Goal: Task Accomplishment & Management: Use online tool/utility

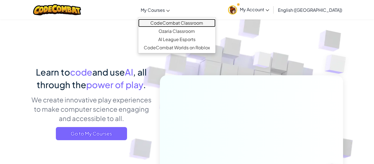
click at [187, 20] on link "CodeCombat Classroom" at bounding box center [176, 23] width 77 height 8
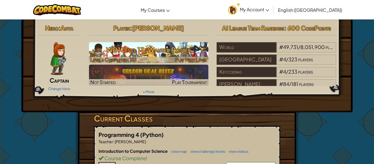
click at [155, 53] on h3 "WD1 Level 13: Wanted Poster" at bounding box center [149, 50] width 120 height 12
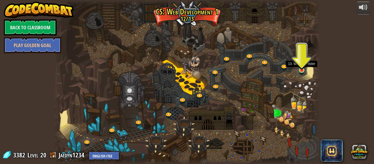
click at [302, 70] on img at bounding box center [302, 63] width 6 height 15
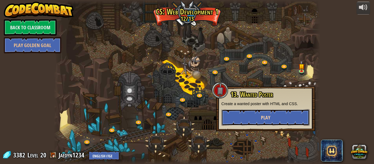
click at [273, 116] on button "Play" at bounding box center [266, 117] width 88 height 16
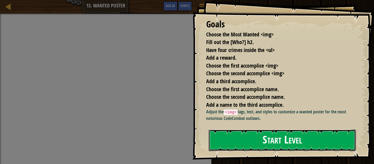
click at [274, 136] on button "Start Level" at bounding box center [282, 141] width 147 height 22
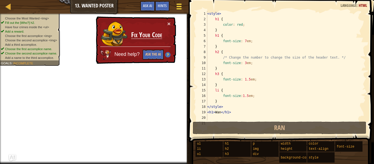
click at [181, 8] on span at bounding box center [178, 8] width 5 height 1
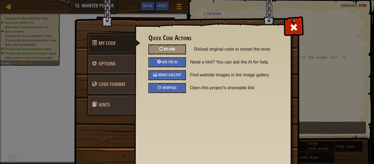
click at [172, 51] on div "Reload" at bounding box center [167, 49] width 38 height 10
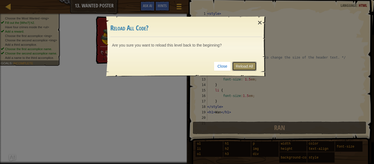
click at [252, 67] on link "Reload All" at bounding box center [244, 66] width 24 height 9
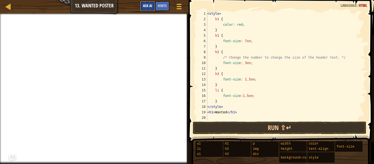
click at [144, 8] on button "Ask AI" at bounding box center [147, 6] width 15 height 10
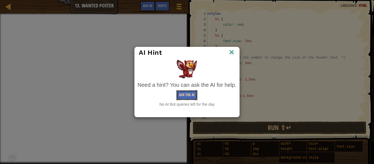
click at [186, 97] on button "Ask the AI" at bounding box center [186, 95] width 21 height 10
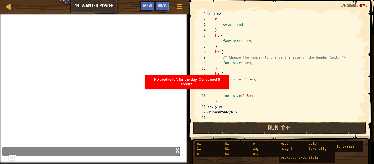
click at [196, 85] on div "No credits left for the day. Consumed 5 credits." at bounding box center [187, 81] width 84 height 13
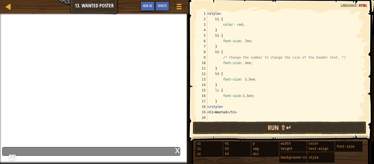
click at [179, 150] on div "x" at bounding box center [177, 149] width 5 height 5
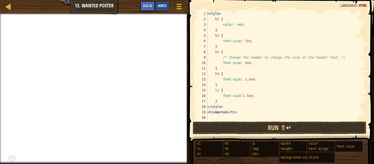
click at [160, 7] on span "Hints" at bounding box center [162, 5] width 9 height 5
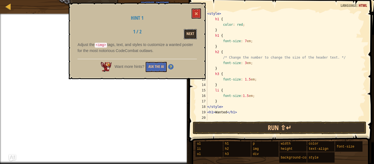
click at [186, 36] on button "Next" at bounding box center [190, 34] width 13 height 10
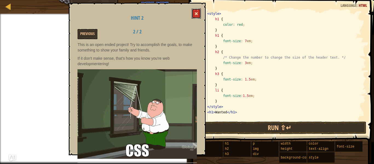
click at [193, 17] on button at bounding box center [196, 13] width 9 height 10
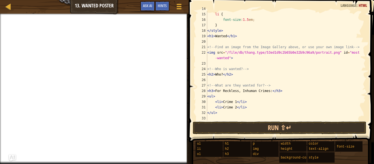
scroll to position [77, 0]
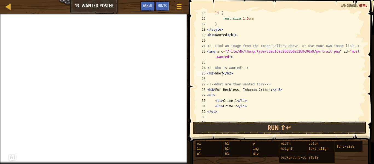
click at [222, 73] on div "li { font-size : 1.5 em ; } </ style > < h1 > Wanted </ h1 > <!-- Find an image…" at bounding box center [286, 70] width 160 height 120
type textarea "<h2>[PERSON_NAME]</h2>"
click at [269, 76] on div "li { font-size : 1.5 em ; } </ style > < h1 > Wanted </ h1 > <!-- Find an image…" at bounding box center [286, 70] width 160 height 120
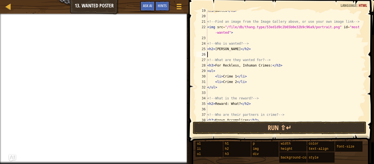
scroll to position [107, 0]
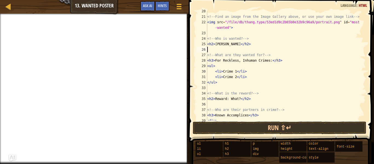
click at [236, 71] on div "<!-- Find an image from the Image Gallery above, or use your own image link -->…" at bounding box center [286, 68] width 160 height 120
click at [236, 77] on div "<!-- Find an image from the Image Gallery above, or use your own image link -->…" at bounding box center [286, 68] width 160 height 120
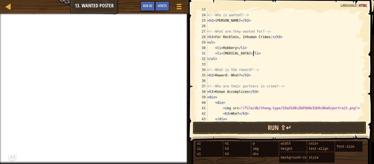
scroll to position [130, 0]
click at [240, 75] on div "<!-- Who is wanted? --> < h2 > [PERSON_NAME] </ h2 > <!-- What are they wanted …" at bounding box center [286, 67] width 160 height 120
click at [231, 76] on div "<!-- Who is wanted? --> < h2 > [PERSON_NAME] </ h2 > <!-- What are they wanted …" at bounding box center [286, 67] width 160 height 120
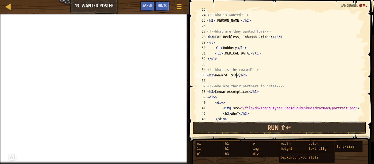
click at [237, 75] on div "<!-- Who is wanted? --> < h2 > [PERSON_NAME] </ h2 > <!-- What are they wanted …" at bounding box center [286, 67] width 160 height 120
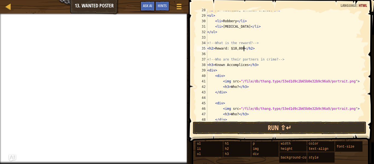
scroll to position [157, 0]
click at [247, 65] on div "< h3 > For Reckless, Inhuman Crimes: </ h3 > < ul > < li > Robbery </ li > < li…" at bounding box center [286, 67] width 160 height 120
click at [224, 64] on div "< h3 > For Reckless, Inhuman Crimes: </ h3 > < ul > < li > Robbery </ li > < li…" at bounding box center [286, 67] width 160 height 120
type textarea "<h3>[PERSON_NAME]</h3>"
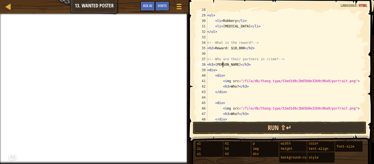
click at [231, 67] on div "< h3 > For Reckless, Inhuman Crimes: </ h3 > < ul > < li > Robbery </ li > < li…" at bounding box center [286, 67] width 160 height 120
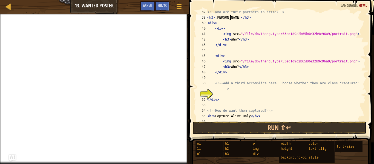
scroll to position [208, 0]
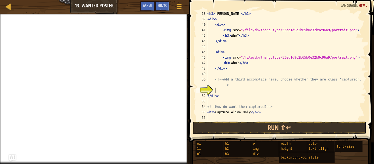
click at [254, 90] on div "< h3 > [PERSON_NAME] </ h3 > < div > < div > < img src = "/file/db/thang.type/5…" at bounding box center [286, 71] width 160 height 120
type textarea "B"
type textarea "i"
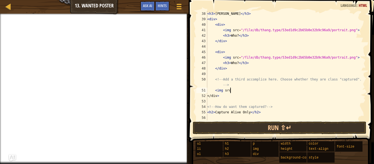
scroll to position [2, 0]
click at [240, 94] on div "< h3 > [PERSON_NAME] </ h3 > < div > < div > < img src = "/file/db/thang.type/5…" at bounding box center [286, 71] width 160 height 120
paste textarea "<img src="[URL][DOMAIN_NAME]"/>"
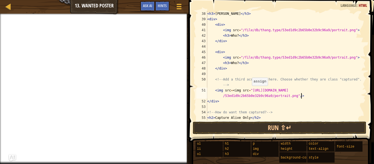
click at [249, 91] on div "< h3 > [PERSON_NAME] </ h3 > < div > < div > < img src = "/file/db/thang.type/5…" at bounding box center [286, 71] width 160 height 120
type textarea "<img src="[URL][DOMAIN_NAME]"/>"
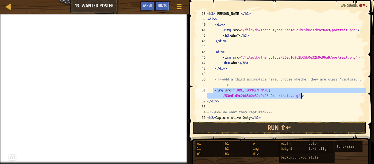
drag, startPoint x: 213, startPoint y: 90, endPoint x: 307, endPoint y: 95, distance: 93.5
click at [307, 95] on div "< h3 > [PERSON_NAME] </ h3 > < div > < div > < img src = "/file/db/thang.type/5…" at bounding box center [286, 71] width 160 height 120
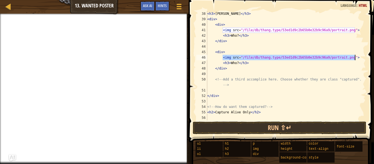
drag, startPoint x: 222, startPoint y: 58, endPoint x: 354, endPoint y: 58, distance: 132.3
click at [354, 58] on div "< h3 > [PERSON_NAME] </ h3 > < div > < div > < img src = "/file/db/thang.type/5…" at bounding box center [286, 71] width 160 height 120
click at [248, 94] on div "< h3 > [PERSON_NAME] </ h3 > < div > < div > < img src = "/file/db/thang.type/5…" at bounding box center [286, 71] width 160 height 120
type textarea "</div>"
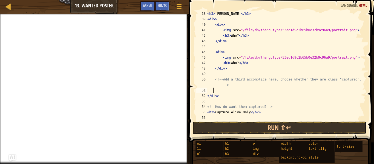
click at [246, 93] on div "< h3 > [PERSON_NAME] </ h3 > < div > < div > < img src = "/file/db/thang.type/5…" at bounding box center [286, 71] width 160 height 120
paste textarea "<img src="/file/db/thang.type/53ed1d9c2b65b0e32b9c96a9/portrait.png">"
type textarea "<img src="/file/db/thang.type/53ed1d9c2b65b0e32b9c96a9/portrait.png">"
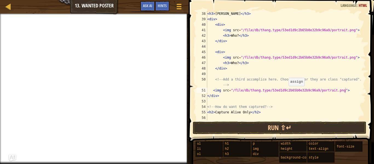
scroll to position [208, 0]
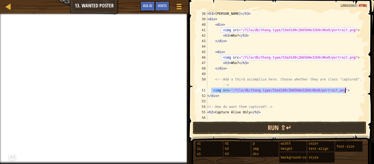
drag, startPoint x: 212, startPoint y: 90, endPoint x: 346, endPoint y: 90, distance: 133.9
click at [346, 90] on div "< h3 > [PERSON_NAME] </ h3 > < div > < div > < img src = "/file/db/thang.type/5…" at bounding box center [286, 71] width 160 height 120
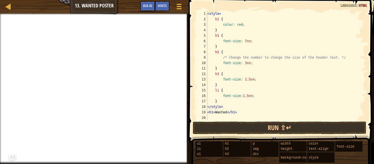
scroll to position [0, 0]
click at [144, 4] on span "Ask AI" at bounding box center [147, 5] width 9 height 5
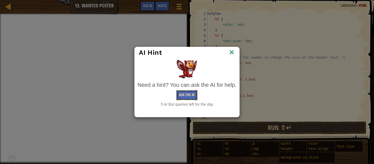
click at [187, 94] on button "Ask the AI" at bounding box center [186, 95] width 21 height 10
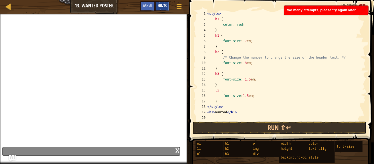
click at [163, 2] on div "Hints" at bounding box center [162, 6] width 15 height 10
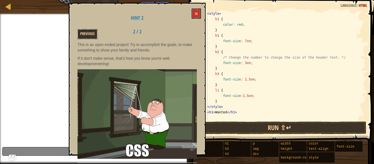
click at [84, 33] on button "Previous" at bounding box center [87, 34] width 20 height 10
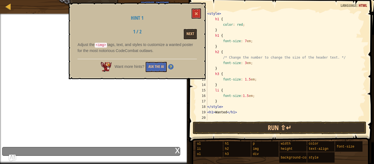
click at [200, 4] on div "Hint 1 1 / 2 Next Adjust the <img> tags, text, and styles to customize a wanted…" at bounding box center [137, 41] width 137 height 76
click at [196, 13] on span at bounding box center [196, 14] width 4 height 4
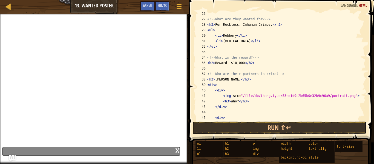
scroll to position [150, 0]
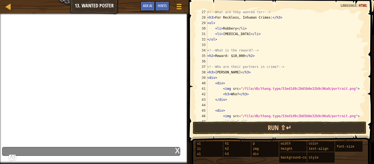
click at [227, 77] on div "<!-- What are they wanted for? --> < h3 > For Reckless, Inhuman Crimes: </ h3 >…" at bounding box center [286, 69] width 160 height 120
click at [227, 77] on div "<!-- What are they wanted for? --> < h3 > For Reckless, Inhuman Crimes: </ h3 >…" at bounding box center [286, 66] width 160 height 110
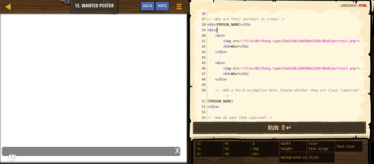
scroll to position [198, 0]
click at [237, 46] on div "<!-- Who are their partners in crime? --> < h3 > [PERSON_NAME] </ h3 > < div > …" at bounding box center [286, 70] width 160 height 120
click at [238, 73] on div "<!-- Who are their partners in crime? --> < h3 > [PERSON_NAME] </ h3 > < div > …" at bounding box center [286, 70] width 160 height 120
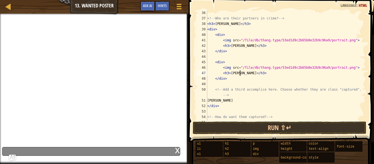
click at [254, 105] on div "<!-- Who are their partners in crime? --> < h3 > [PERSON_NAME] </ h3 > < div > …" at bounding box center [286, 70] width 160 height 120
click at [233, 103] on div "<!-- Who are their partners in crime? --> < h3 > [PERSON_NAME] </ h3 > < div > …" at bounding box center [286, 70] width 160 height 120
type textarea "B"
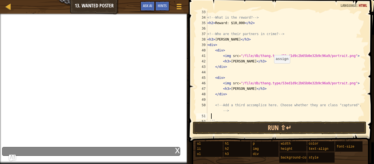
scroll to position [182, 0]
click at [230, 40] on div "<!-- What is the reward? --> < h2 > Reward: $10,000 </ h2 > <!-- Who are their …" at bounding box center [286, 70] width 160 height 120
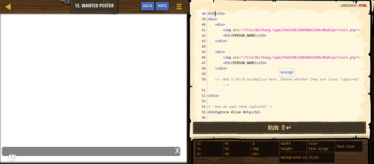
scroll to position [208, 0]
click at [249, 112] on div "< h3 > </ h3 > < div > < div > < img src = "/file/db/thang.type/53ed1d9c2b65b0e…" at bounding box center [286, 71] width 160 height 120
type textarea "<h2>Capture Alive</h2>"
click at [259, 113] on div "< h3 > </ h3 > < div > < div > < img src = "/file/db/thang.type/53ed1d9c2b65b0e…" at bounding box center [286, 71] width 160 height 120
click at [272, 88] on div "< h3 > </ h3 > < div > < div > < img src = "/file/db/thang.type/53ed1d9c2b65b0e…" at bounding box center [286, 71] width 160 height 120
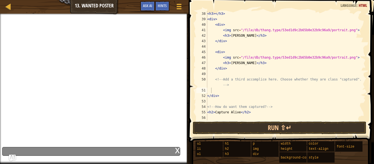
click at [176, 153] on div "x" at bounding box center [177, 149] width 5 height 5
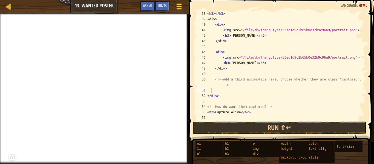
click at [178, 4] on span at bounding box center [178, 4] width 5 height 1
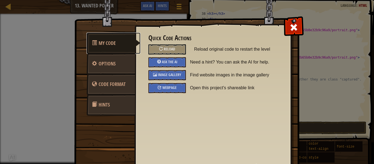
click at [107, 41] on span "My Code" at bounding box center [107, 43] width 17 height 7
click at [105, 59] on link "Options" at bounding box center [111, 63] width 49 height 21
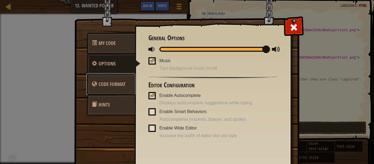
click at [109, 87] on span "Code Format" at bounding box center [112, 84] width 27 height 7
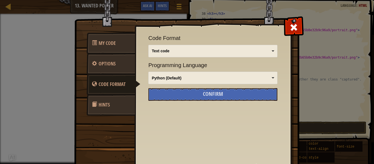
click at [112, 107] on link "Hints" at bounding box center [111, 104] width 49 height 21
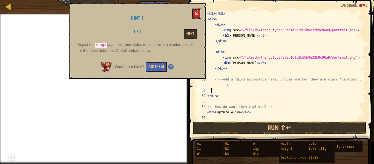
click at [197, 14] on span at bounding box center [196, 14] width 4 height 4
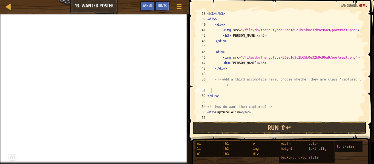
click at [25, 14] on div at bounding box center [94, 14] width 189 height 1
click at [22, 12] on div "Map Web Development 1 13. Wanted Poster Game Menu Done Hints Ask AI" at bounding box center [94, 7] width 189 height 14
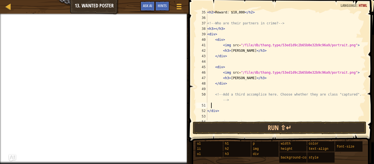
scroll to position [193, 0]
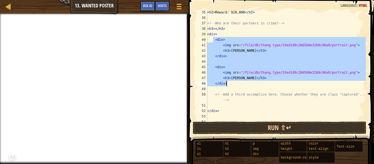
drag, startPoint x: 212, startPoint y: 40, endPoint x: 245, endPoint y: 85, distance: 56.0
click at [245, 85] on div "< h2 > Reward: $10,000 </ h2 > <!-- Who are their partners in crime? --> < h3 >…" at bounding box center [286, 70] width 160 height 120
type textarea "<h3>[PERSON_NAME]</h3> </div>"
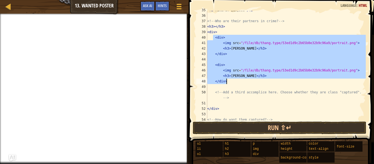
scroll to position [208, 0]
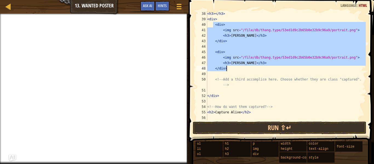
click at [233, 90] on div "< h3 > </ h3 > < div > < div > < img src = "/file/db/thang.type/53ed1d9c2b65b0e…" at bounding box center [286, 71] width 160 height 120
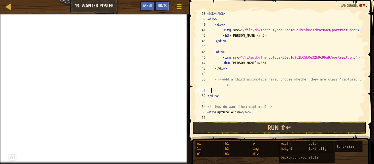
paste textarea "</div>"
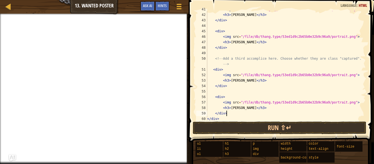
scroll to position [229, 0]
click at [237, 81] on div "< img src = "/file/db/thang.type/53ed1d9c2b65b0e32b9c96a9/portrait.png" > < h3 …" at bounding box center [286, 67] width 160 height 120
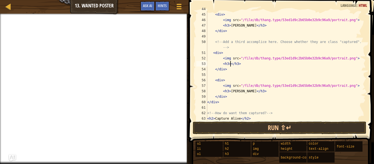
scroll to position [247, 0]
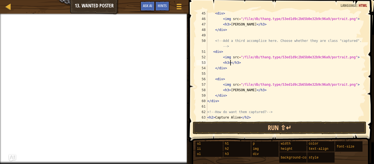
click at [239, 91] on div "< div > < img src = "/file/db/thang.type/53ed1d9c2b65b0e32b9c96a9/portrait.png"…" at bounding box center [286, 71] width 160 height 120
click at [240, 84] on div "< div > < img src = "/file/db/thang.type/53ed1d9c2b65b0e32b9c96a9/portrait.png"…" at bounding box center [286, 71] width 160 height 120
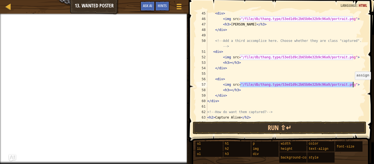
drag, startPoint x: 240, startPoint y: 85, endPoint x: 352, endPoint y: 85, distance: 111.7
click at [352, 85] on div "< div > < img src = "/file/db/thang.type/53ed1d9c2b65b0e32b9c96a9/portrait.png"…" at bounding box center [286, 71] width 160 height 120
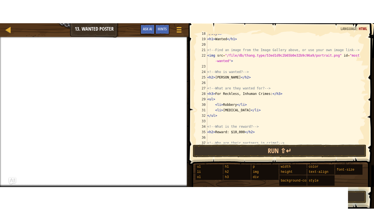
scroll to position [0, 0]
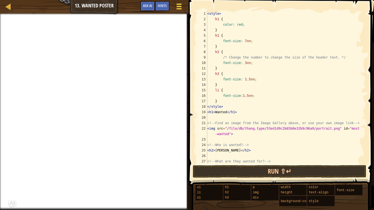
click at [176, 6] on div at bounding box center [178, 6] width 7 height 8
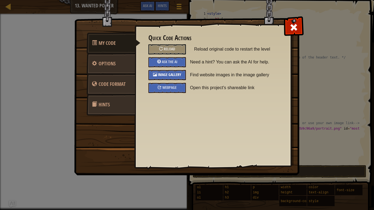
click at [170, 76] on span "Image Gallery" at bounding box center [170, 74] width 24 height 5
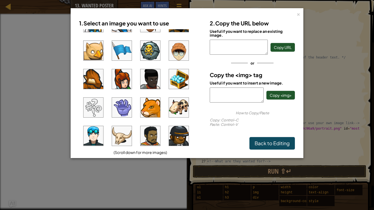
scroll to position [22, 0]
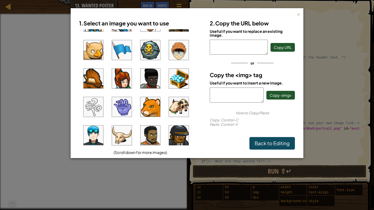
click at [120, 82] on img at bounding box center [122, 79] width 20 height 20
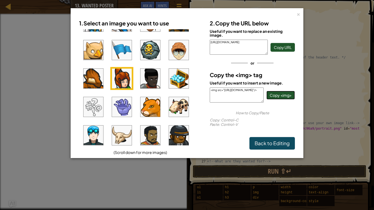
click at [287, 96] on span "Copy <img>" at bounding box center [281, 95] width 22 height 5
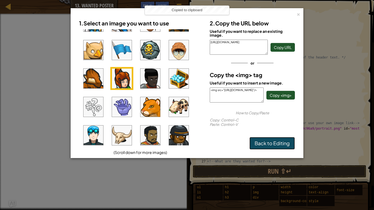
click at [274, 144] on link "Back to Editing" at bounding box center [271, 143] width 45 height 13
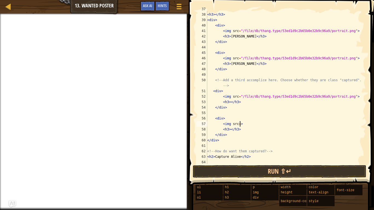
scroll to position [208, 0]
click at [246, 124] on div "<!-- Who are their partners in crime? --> < h3 > </ h3 > < div > < div > < img …" at bounding box center [286, 88] width 160 height 164
type textarea "<"
paste textarea "<img src="[URL][DOMAIN_NAME]"/>"
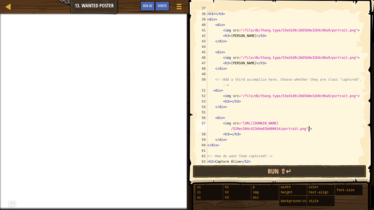
click at [223, 96] on div "<!-- Who are their partners in crime? --> < h3 > </ h3 > < div > < div > < img …" at bounding box center [286, 88] width 160 height 164
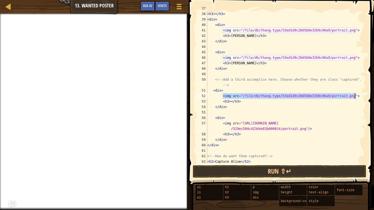
drag, startPoint x: 223, startPoint y: 96, endPoint x: 356, endPoint y: 96, distance: 133.4
click at [356, 96] on div "<!-- Who are their partners in crime? --> < h3 > </ h3 > < div > < div > < img …" at bounding box center [286, 88] width 160 height 164
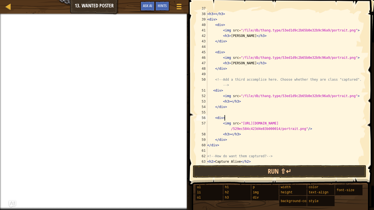
click at [222, 96] on div "<!-- Who are their partners in crime? --> < h3 > </ h3 > < div > < div > < img …" at bounding box center [286, 88] width 160 height 164
type textarea "<img src="/file/db/thang.type/53ed1d9c2b65b0e32b9c96a9/portrait.png">"
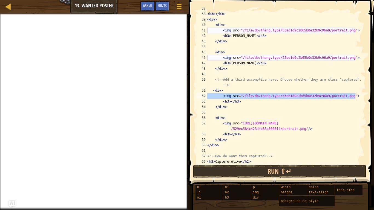
drag, startPoint x: 222, startPoint y: 96, endPoint x: 359, endPoint y: 96, distance: 136.4
click at [359, 96] on div "<!-- Who are their partners in crime? --> < h3 > </ h3 > < div > < div > < img …" at bounding box center [286, 88] width 160 height 164
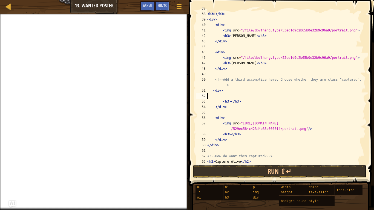
scroll to position [2, 0]
click at [226, 96] on div "<!-- Who are their partners in crime? --> < h3 > </ h3 > < div > < div > < img …" at bounding box center [286, 88] width 160 height 164
click at [225, 97] on div "<!-- Who are their partners in crime? --> < h3 > </ h3 > < div > < div > < img …" at bounding box center [286, 88] width 160 height 164
type textarea "V"
paste textarea "<img src="[URL][DOMAIN_NAME]"/>"
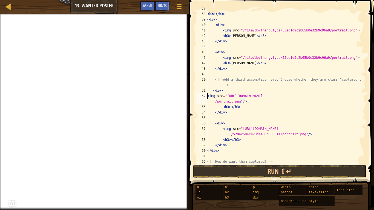
click at [208, 96] on div "<!-- Who are their partners in crime? --> < h3 > </ h3 > < div > < div > < img …" at bounding box center [286, 88] width 160 height 164
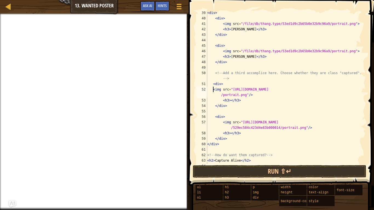
scroll to position [219, 0]
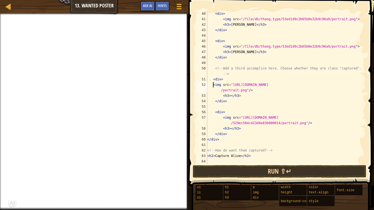
click at [214, 113] on div "< div > < img src = "/file/db/thang.type/53ed1d9c2b65b0e32b9c96a9/portrait.png"…" at bounding box center [286, 93] width 160 height 164
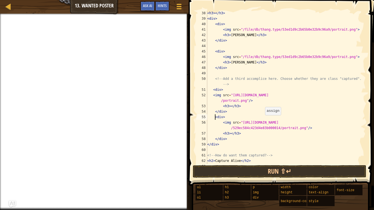
scroll to position [214, 0]
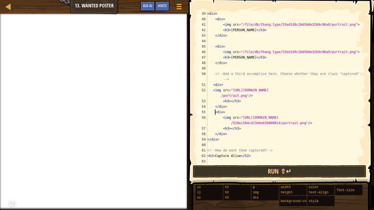
click at [230, 129] on div "< div > < div > < img src = "/file/db/thang.type/53ed1d9c2b65b0e32b9c96a9/portr…" at bounding box center [286, 93] width 160 height 164
click at [231, 101] on div "< div > < div > < img src = "/file/db/thang.type/53ed1d9c2b65b0e32b9c96a9/portr…" at bounding box center [286, 93] width 160 height 164
type textarea "<h3>[PERSON_NAME]</h3>"
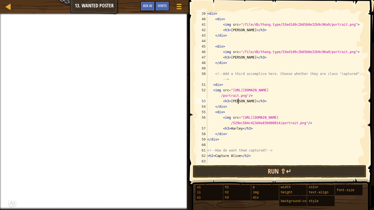
scroll to position [2, 5]
click at [320, 144] on div "< div > < div > < img src = "/file/db/thang.type/53ed1d9c2b65b0e32b9c96a9/portr…" at bounding box center [286, 93] width 160 height 164
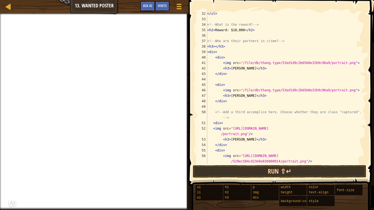
scroll to position [178, 0]
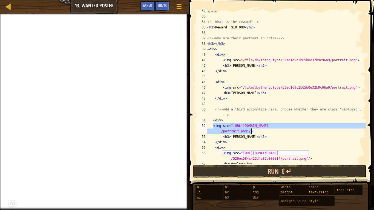
drag, startPoint x: 214, startPoint y: 126, endPoint x: 254, endPoint y: 132, distance: 40.9
click at [254, 132] on div "</ ul > <!-- What is the reward? --> < h2 > Reward: $10,000 </ h2 > <!-- Who ar…" at bounding box center [286, 90] width 160 height 164
type textarea "<img src="[URL][DOMAIN_NAME]"/>"
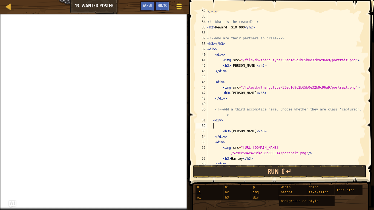
click at [177, 5] on div at bounding box center [178, 6] width 7 height 8
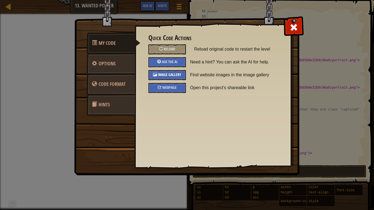
click at [169, 78] on div "Image Gallery" at bounding box center [167, 75] width 38 height 10
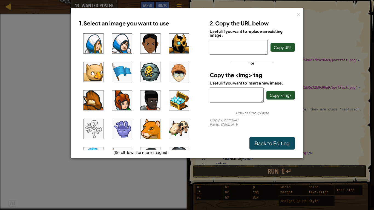
click at [148, 48] on img at bounding box center [150, 44] width 20 height 20
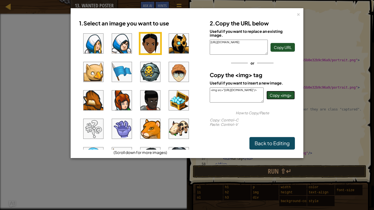
click at [278, 92] on button "Copy <img>" at bounding box center [280, 95] width 28 height 9
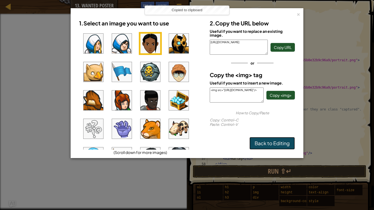
click at [273, 143] on link "Back to Editing" at bounding box center [271, 143] width 45 height 13
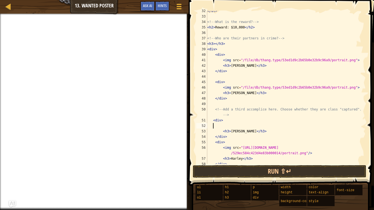
paste textarea "<img src="[URL][DOMAIN_NAME]"/>"
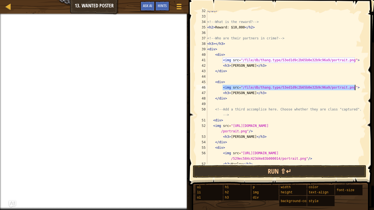
drag, startPoint x: 222, startPoint y: 87, endPoint x: 354, endPoint y: 88, distance: 132.3
click at [354, 88] on div "</ ul > <!-- What is the reward? --> < h2 > Reward: $10,000 </ h2 > <!-- Who ar…" at bounding box center [286, 90] width 160 height 164
type textarea "<img src="/file/db/thang.type/53ed1d9c2b65b0e32b9c96a9/portrait.png">"
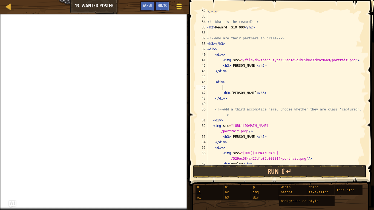
click at [182, 6] on div at bounding box center [178, 6] width 7 height 8
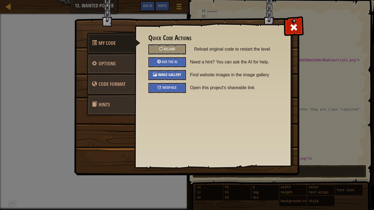
click at [176, 76] on span "Image Gallery" at bounding box center [170, 74] width 24 height 5
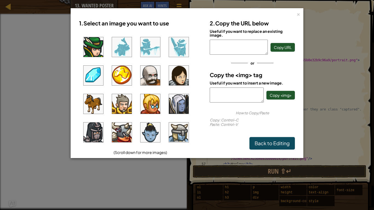
scroll to position [196, 0]
click at [180, 74] on img at bounding box center [179, 75] width 20 height 20
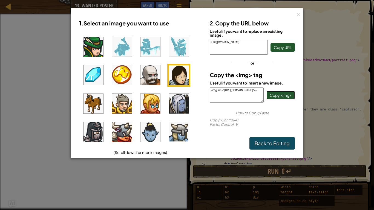
click at [277, 95] on span "Copy <img>" at bounding box center [281, 95] width 22 height 5
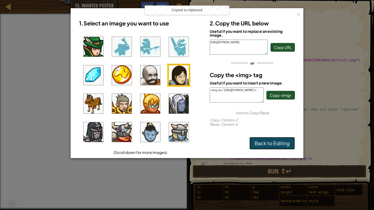
click at [269, 141] on link "Back to Editing" at bounding box center [271, 143] width 45 height 13
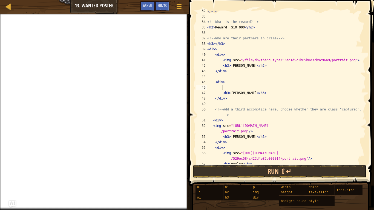
paste textarea "<img src="[URL][DOMAIN_NAME]"/>"
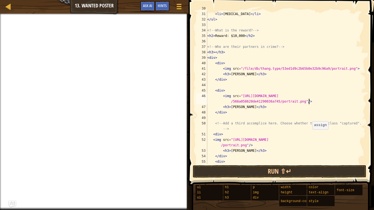
scroll to position [169, 0]
click at [222, 69] on div "< li > Robbery </ li > < li > [MEDICAL_DATA] </ li > </ ul > <!-- What is the r…" at bounding box center [286, 88] width 160 height 164
type textarea "<img src="/file/db/thang.type/53ed1d9c2b65b0e32b9c96a9/portrait.png">"
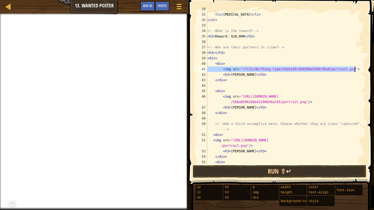
drag, startPoint x: 222, startPoint y: 69, endPoint x: 355, endPoint y: 69, distance: 132.8
click at [355, 69] on div "< li > Robbery </ li > < li > [MEDICAL_DATA] </ li > </ ul > <!-- What is the r…" at bounding box center [286, 88] width 160 height 164
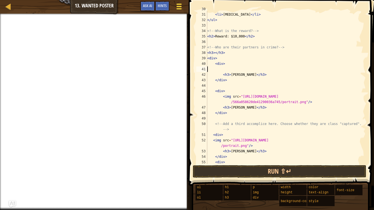
click at [180, 9] on div at bounding box center [178, 6] width 7 height 8
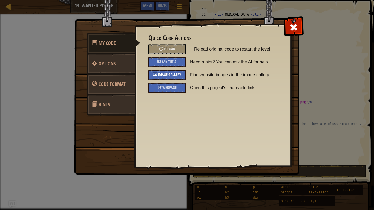
click at [180, 75] on span "Image Gallery" at bounding box center [170, 74] width 24 height 5
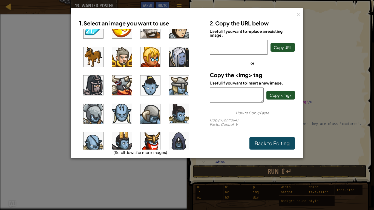
scroll to position [209, 0]
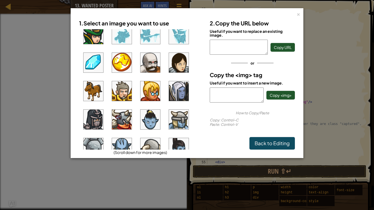
click at [178, 93] on img at bounding box center [179, 91] width 20 height 20
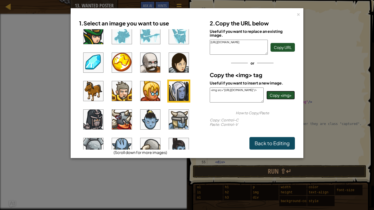
click at [276, 95] on span "Copy <img>" at bounding box center [281, 95] width 22 height 5
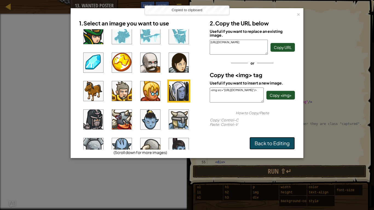
click at [277, 147] on link "Back to Editing" at bounding box center [271, 143] width 45 height 13
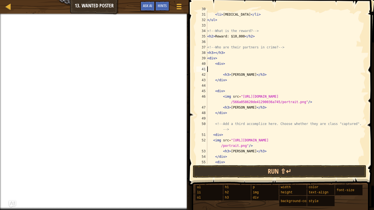
paste textarea "<img src="[URL][DOMAIN_NAME]"/>"
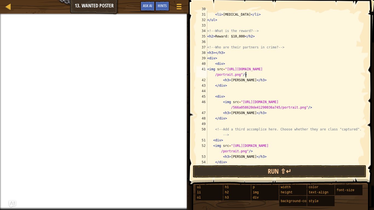
click at [207, 70] on div "< li > Robbery </ li > < li > [MEDICAL_DATA] </ li > </ ul > <!-- What is the r…" at bounding box center [286, 88] width 160 height 164
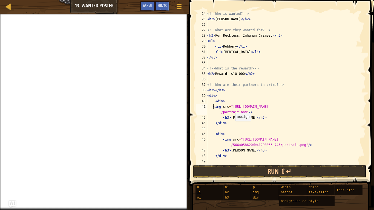
scroll to position [131, 0]
click at [215, 91] on div "<!-- Who is wanted? --> < h2 > [PERSON_NAME] </ h2 > <!-- What are they wanted …" at bounding box center [286, 96] width 160 height 170
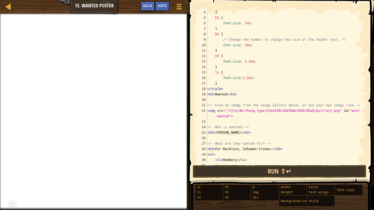
scroll to position [15, 0]
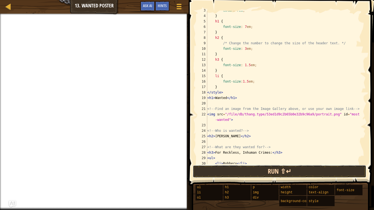
click at [270, 164] on button "Run ⇧↵" at bounding box center [280, 171] width 174 height 13
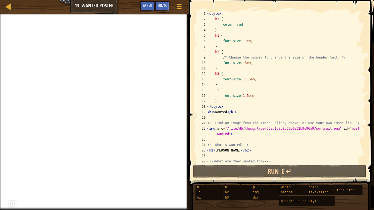
scroll to position [0, 0]
click at [242, 25] on div "< style > h1 { color : red ; } h1 { font-size : 7 em ; } h2 { /* Change the num…" at bounding box center [286, 93] width 160 height 164
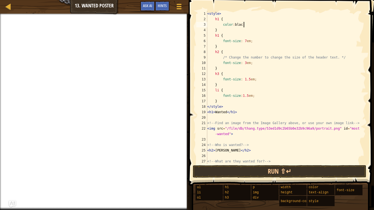
scroll to position [2, 5]
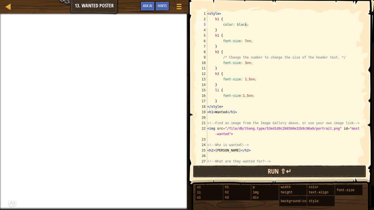
click at [300, 164] on button "Run ⇧↵" at bounding box center [280, 171] width 174 height 13
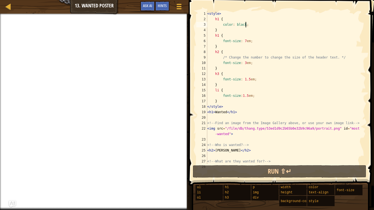
click at [235, 39] on div "< style > h1 { color : black ; } h1 { font-size : 7 em ; } h2 { /* Change the n…" at bounding box center [286, 93] width 160 height 164
click at [280, 43] on div "< style > h1 { color : black ; } h1 { font-size : 7 em ; } h2 { /* Change the n…" at bounding box center [286, 93] width 160 height 164
click at [247, 41] on div "< style > h1 { color : black ; } h1 { font-size : 7 em ; } h2 { /* Change the n…" at bounding box center [286, 93] width 160 height 164
click at [245, 42] on div "< style > h1 { color : black ; } h1 { font-size : 7 em ; } h2 { /* Change the n…" at bounding box center [286, 93] width 160 height 164
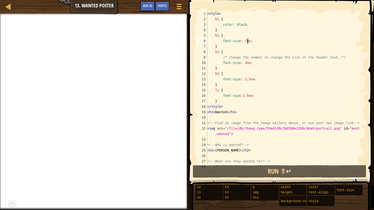
click at [245, 42] on div "< style > h1 { color : black ; } h1 { font-size : 7 em ; } h2 { /* Change the n…" at bounding box center [286, 93] width 160 height 164
click at [268, 46] on div "< style > h1 { color : black ; } h1 { font-size : 7 em ; } h2 { /* Change the n…" at bounding box center [286, 93] width 160 height 164
click at [247, 42] on div "< style > h1 { color : black ; } h1 { font-size : 7 em ; } h2 { /* Change the n…" at bounding box center [286, 93] width 160 height 164
click at [245, 41] on div "< style > h1 { color : black ; } h1 { font-size : 7 em ; } h2 { /* Change the n…" at bounding box center [286, 93] width 160 height 164
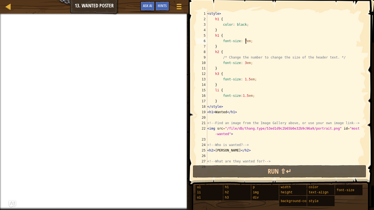
click at [245, 41] on div "< style > h1 { color : black ; } h1 { font-size : 7 em ; } h2 { /* Change the n…" at bounding box center [286, 93] width 160 height 164
click at [253, 42] on div "< style > h1 { color : black ; } h1 { font-size : 7 em ; } h2 { /* Change the n…" at bounding box center [286, 93] width 160 height 164
drag, startPoint x: 253, startPoint y: 42, endPoint x: 242, endPoint y: 45, distance: 11.7
click at [242, 45] on div "< style > h1 { color : black ; } h1 { font-size : 7 em ; } h2 { /* Change the n…" at bounding box center [286, 93] width 160 height 164
click at [242, 45] on div "< style > h1 { color : black ; } h1 { font-size : 7 em ; } h2 { /* Change the n…" at bounding box center [286, 87] width 160 height 153
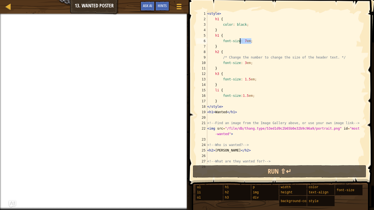
click at [242, 45] on div "< style > h1 { color : black ; } h1 { font-size : 7 em ; } h2 { /* Change the n…" at bounding box center [286, 93] width 160 height 164
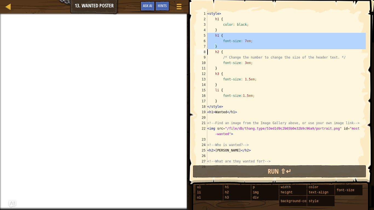
click at [242, 45] on div "< style > h1 { color : black ; } h1 { font-size : 7 em ; } h2 { /* Change the n…" at bounding box center [286, 87] width 160 height 153
click at [242, 45] on div "< style > h1 { color : black ; } h1 { font-size : 7 em ; } h2 { /* Change the n…" at bounding box center [286, 93] width 160 height 164
click at [242, 45] on div "< style > h1 { color : black ; } h1 { font-size : 7 em ; } h2 { /* Change the n…" at bounding box center [286, 87] width 160 height 153
click at [242, 45] on div "< style > h1 { color : black ; } h1 { font-size : 7 em ; } h2 { /* Change the n…" at bounding box center [286, 93] width 160 height 164
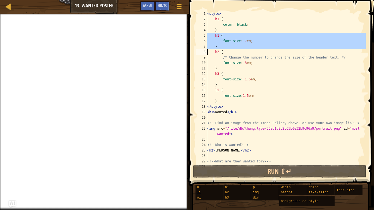
click at [242, 45] on div "< style > h1 { color : black ; } h1 { font-size : 7 em ; } h2 { /* Change the n…" at bounding box center [286, 93] width 160 height 164
click at [242, 45] on div "< style > h1 { color : black ; } h1 { font-size : 7 em ; } h2 { /* Change the n…" at bounding box center [286, 87] width 160 height 153
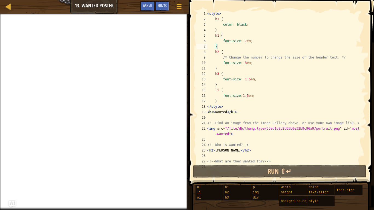
click at [242, 45] on div "< style > h1 { color : black ; } h1 { font-size : 7 em ; } h2 { /* Change the n…" at bounding box center [286, 93] width 160 height 164
click at [242, 45] on div "< style > h1 { color : black ; } h1 { font-size : 7 em ; } h2 { /* Change the n…" at bounding box center [286, 87] width 160 height 153
click at [242, 45] on div "< style > h1 { color : black ; } h1 { font-size : 7 em ; } h2 { /* Change the n…" at bounding box center [286, 93] width 160 height 164
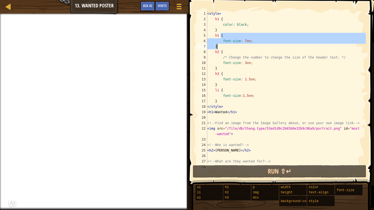
click at [272, 47] on div "< style > h1 { color : black ; } h1 { font-size : 7 em ; } h2 { /* Change the n…" at bounding box center [286, 87] width 160 height 153
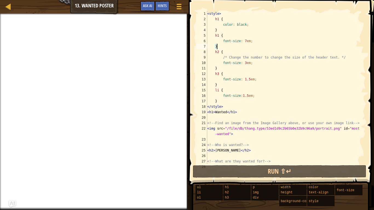
click at [245, 42] on div "< style > h1 { color : black ; } h1 { font-size : 7 em ; } h2 { /* Change the n…" at bounding box center [286, 93] width 160 height 164
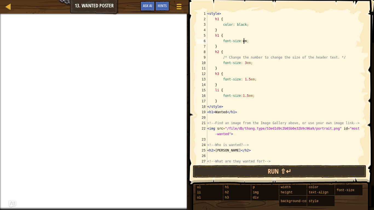
scroll to position [2, 5]
click at [300, 72] on div "< style > h1 { color : black ; } h1 { font-size : 5 em ; } h2 { /* Change the n…" at bounding box center [286, 93] width 160 height 164
click at [245, 64] on div "< style > h1 { color : black ; } h1 { font-size : 5 em ; } h2 { /* Change the n…" at bounding box center [286, 93] width 160 height 164
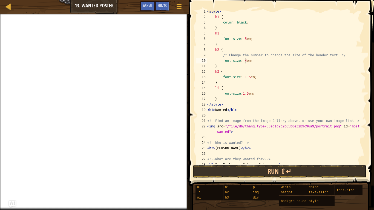
scroll to position [5, 0]
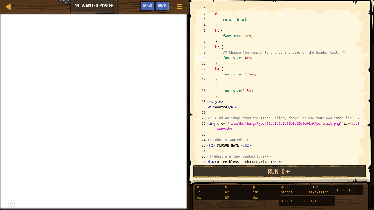
click at [249, 75] on div "< style > h1 { color : black ; } h1 { font-size : 5 em ; } h2 { /* Change the n…" at bounding box center [286, 88] width 160 height 164
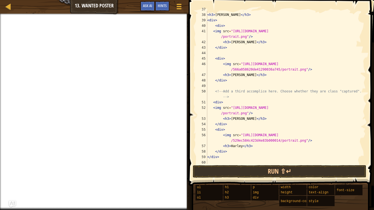
scroll to position [225, 0]
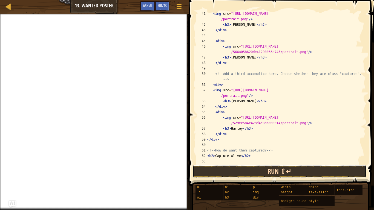
click at [276, 164] on button "Run ⇧↵" at bounding box center [280, 171] width 174 height 13
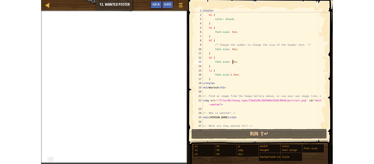
scroll to position [0, 0]
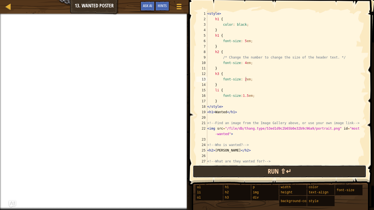
click at [271, 164] on button "Run ⇧↵" at bounding box center [280, 171] width 174 height 13
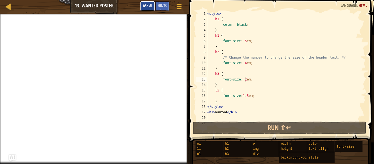
click at [150, 5] on span "Ask AI" at bounding box center [147, 5] width 9 height 5
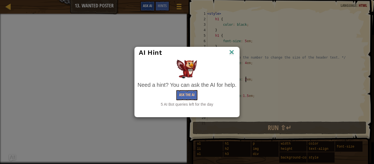
click at [150, 5] on div "AI Hint Need a hint? You can ask the AI for help. Ask the AI 5 AI Bot queries l…" at bounding box center [187, 82] width 374 height 164
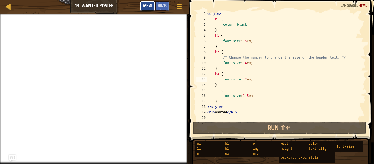
click at [150, 5] on span "Ask AI" at bounding box center [147, 5] width 9 height 5
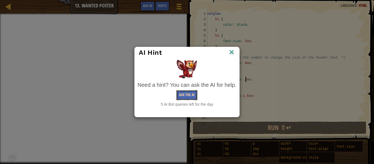
click at [191, 94] on button "Ask the AI" at bounding box center [186, 95] width 21 height 10
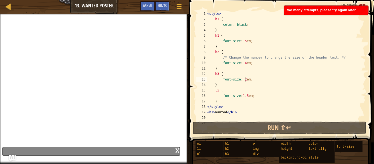
click at [143, 15] on div at bounding box center [94, 14] width 189 height 1
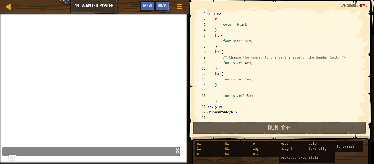
scroll to position [2, 1]
click at [306, 83] on div "< style > h1 { color : black ; } h1 { font-size : 5 em ; } h2 { /* Change the n…" at bounding box center [286, 71] width 160 height 120
click at [311, 113] on div "< style > h1 { color : black ; } h1 { font-size : 5 em ; } h2 { /* Change the n…" at bounding box center [286, 71] width 160 height 120
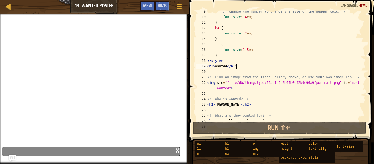
scroll to position [46, 0]
click at [208, 82] on div "/* Change the number to change the size of the header text. */ font-size : 4 em…" at bounding box center [286, 69] width 160 height 120
type textarea "<img src="/file/db/thang.type/53ed1d9c2b65b0e32b9c96a9/portrait.png" id="most-w…"
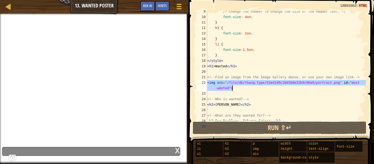
drag, startPoint x: 208, startPoint y: 82, endPoint x: 237, endPoint y: 88, distance: 29.3
click at [237, 88] on div "/* Change the number to change the size of the header text. */ font-size : 4 em…" at bounding box center [286, 69] width 160 height 120
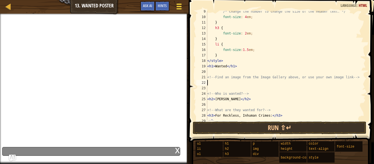
click at [177, 6] on span at bounding box center [178, 6] width 5 height 1
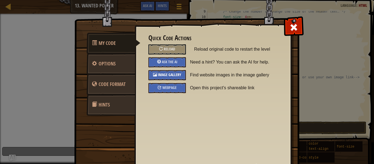
click at [173, 74] on span "Image Gallery" at bounding box center [170, 74] width 24 height 5
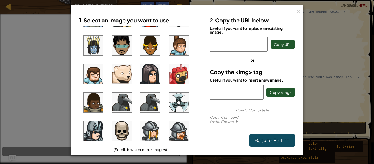
scroll to position [365, 0]
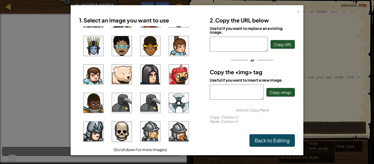
click at [173, 77] on img at bounding box center [179, 75] width 20 height 20
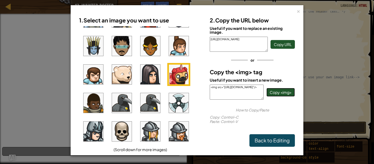
click at [280, 91] on span "Copy <img>" at bounding box center [281, 92] width 22 height 5
click at [277, 140] on link "Back to Editing" at bounding box center [271, 140] width 45 height 13
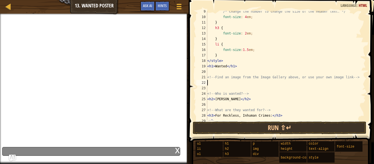
paste textarea "<img src="[URL][DOMAIN_NAME]"/>"
type textarea "<img src="[URL][DOMAIN_NAME]"/>"
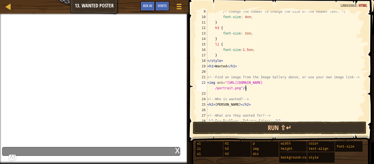
click at [176, 151] on div "x" at bounding box center [177, 149] width 5 height 5
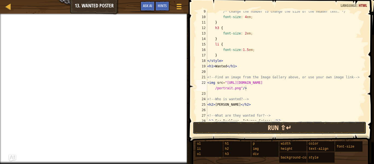
click at [256, 128] on button "Run ⇧↵" at bounding box center [280, 128] width 174 height 13
click at [266, 128] on button "Run ⇧↵" at bounding box center [280, 128] width 174 height 13
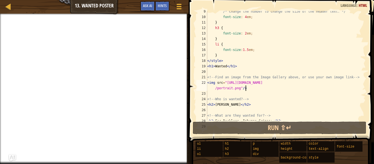
click at [305, 111] on div "/* Change the number to change the size of the header text. */ font-size : 4 em…" at bounding box center [286, 69] width 160 height 120
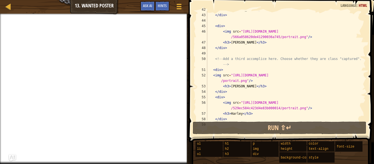
scroll to position [268, 0]
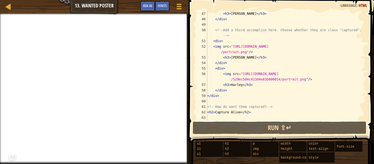
click at [239, 112] on div "< h3 > [PERSON_NAME] </ h3 > </ div > <!-- Add a third accomplice here. Choose …" at bounding box center [286, 71] width 160 height 120
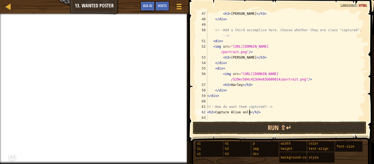
scroll to position [2, 6]
type textarea "<h2>Capture Alive only</h2>"
click at [266, 128] on button "Run ⇧↵" at bounding box center [280, 128] width 174 height 13
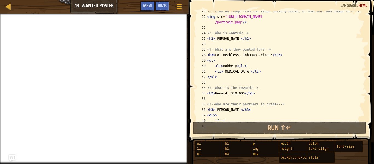
scroll to position [0, 0]
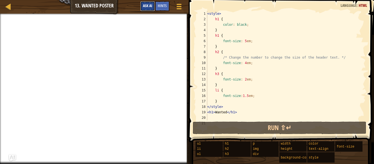
click at [153, 7] on button "Ask AI" at bounding box center [147, 6] width 15 height 10
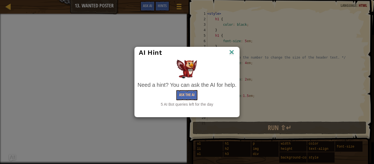
click at [107, 35] on div "AI Hint Need a hint? You can ask the AI for help. Ask the AI 5 AI Bot queries l…" at bounding box center [187, 82] width 374 height 164
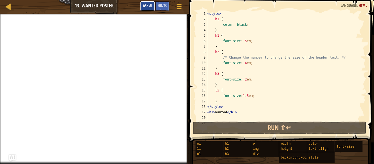
click at [140, 6] on button "Ask AI" at bounding box center [147, 6] width 15 height 10
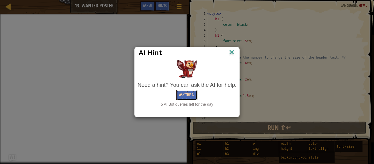
click at [182, 95] on button "Ask the AI" at bounding box center [186, 95] width 21 height 10
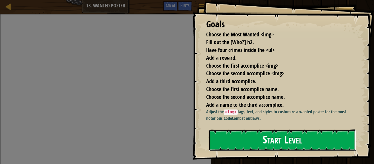
click at [251, 139] on button "Start Level" at bounding box center [282, 141] width 147 height 22
